Goal: Information Seeking & Learning: Learn about a topic

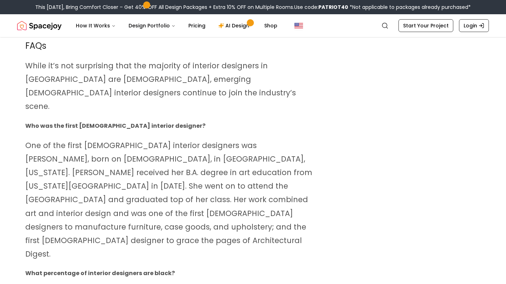
scroll to position [7772, 0]
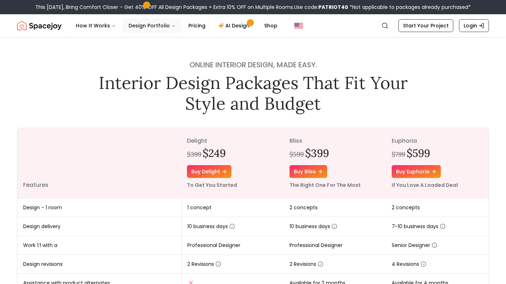
click at [158, 25] on button "Design Portfolio" at bounding box center [152, 26] width 58 height 14
click at [158, 26] on button "Design Portfolio" at bounding box center [152, 26] width 58 height 14
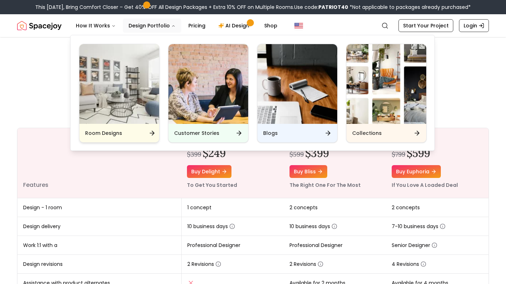
click at [123, 104] on img "Main" at bounding box center [119, 84] width 80 height 80
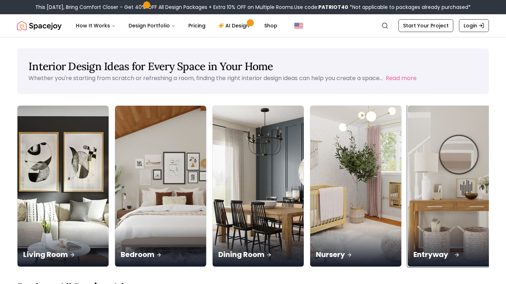
click at [405, 144] on img at bounding box center [453, 186] width 96 height 169
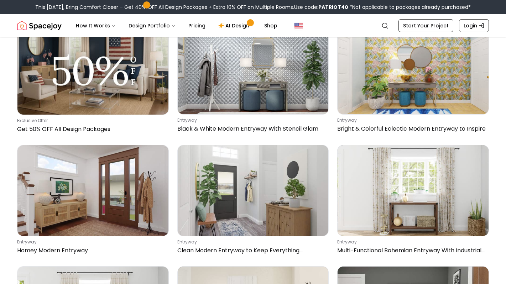
scroll to position [1776, 0]
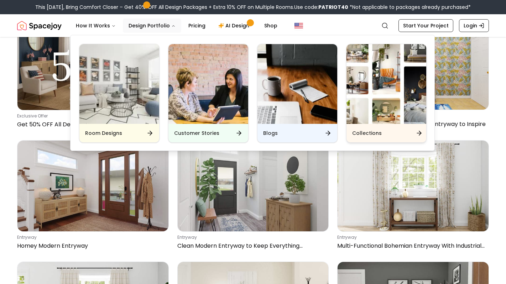
click at [353, 89] on img "Main" at bounding box center [386, 84] width 80 height 80
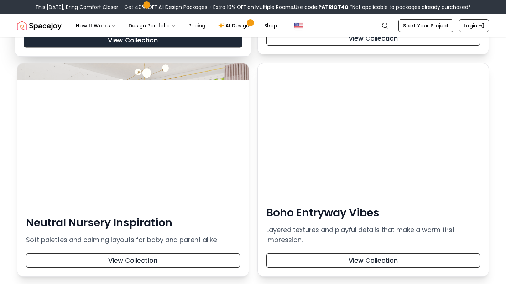
scroll to position [1977, 0]
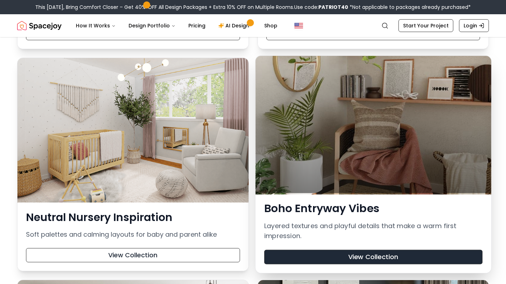
click at [351, 255] on button "View Collection" at bounding box center [373, 257] width 218 height 15
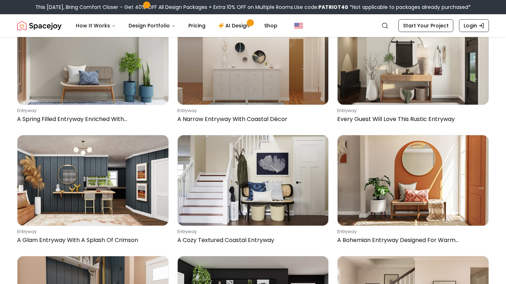
scroll to position [1300, 0]
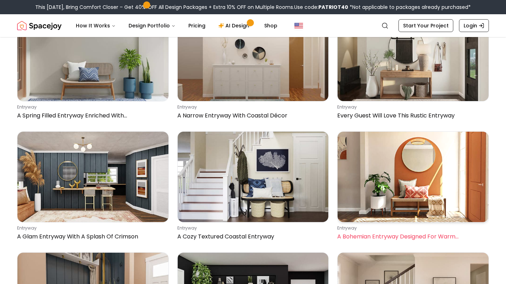
click at [435, 199] on img at bounding box center [412, 177] width 151 height 90
click at [367, 216] on img at bounding box center [412, 177] width 151 height 90
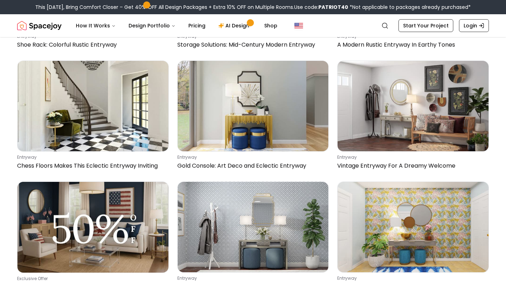
scroll to position [1614, 0]
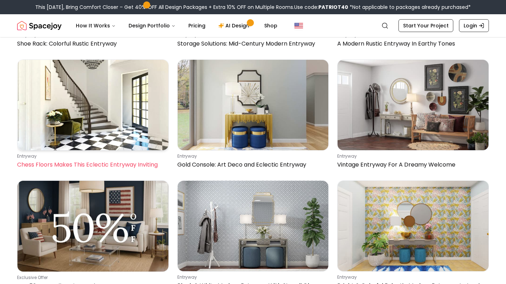
click at [140, 141] on img at bounding box center [92, 105] width 151 height 90
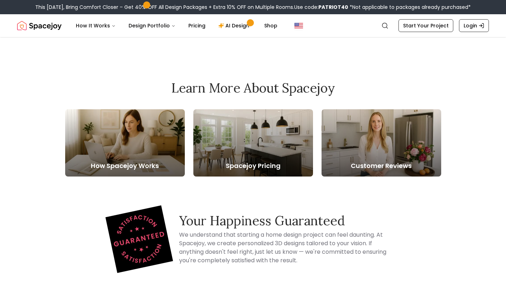
scroll to position [2621, 0]
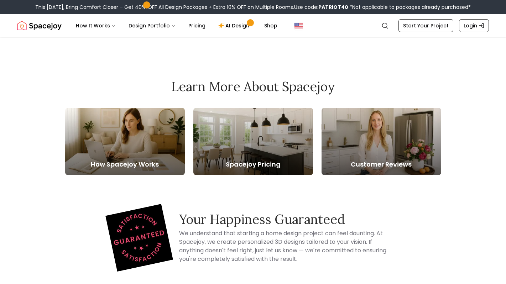
click at [269, 152] on div at bounding box center [253, 141] width 120 height 67
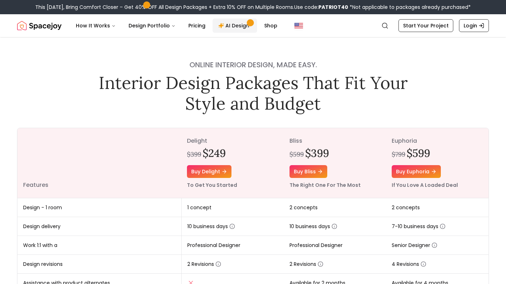
click at [234, 24] on link "AI Design" at bounding box center [234, 26] width 44 height 14
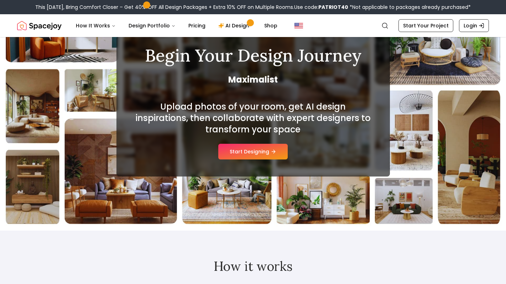
scroll to position [53, 0]
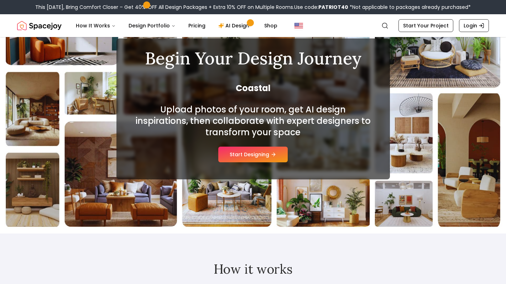
click at [32, 179] on div "Begin Your Design Journey Coastal Upload photos of your room, get AI design ins…" at bounding box center [253, 108] width 506 height 249
